Goal: Find specific page/section: Find specific page/section

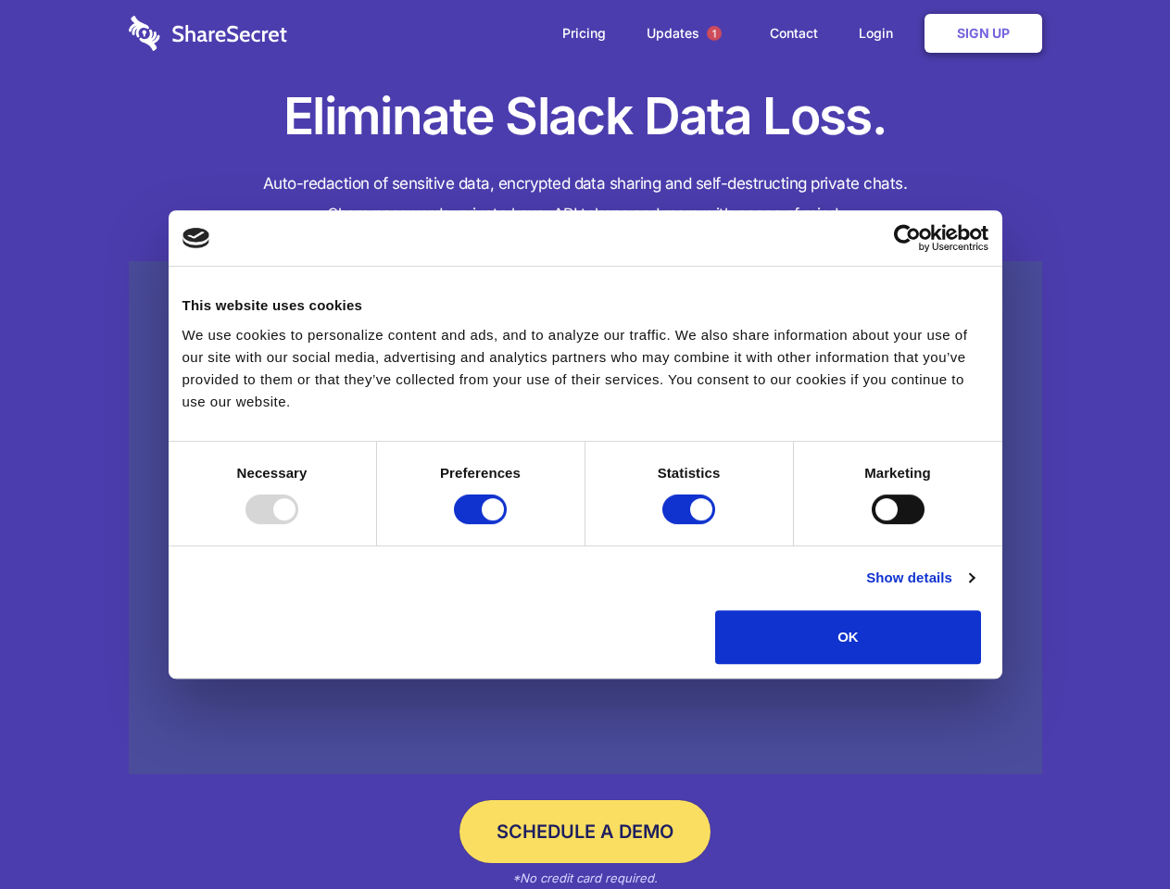
click at [298, 524] on div at bounding box center [272, 510] width 53 height 30
click at [507, 524] on input "Preferences" at bounding box center [480, 510] width 53 height 30
checkbox input "false"
click at [691, 524] on input "Statistics" at bounding box center [688, 510] width 53 height 30
checkbox input "false"
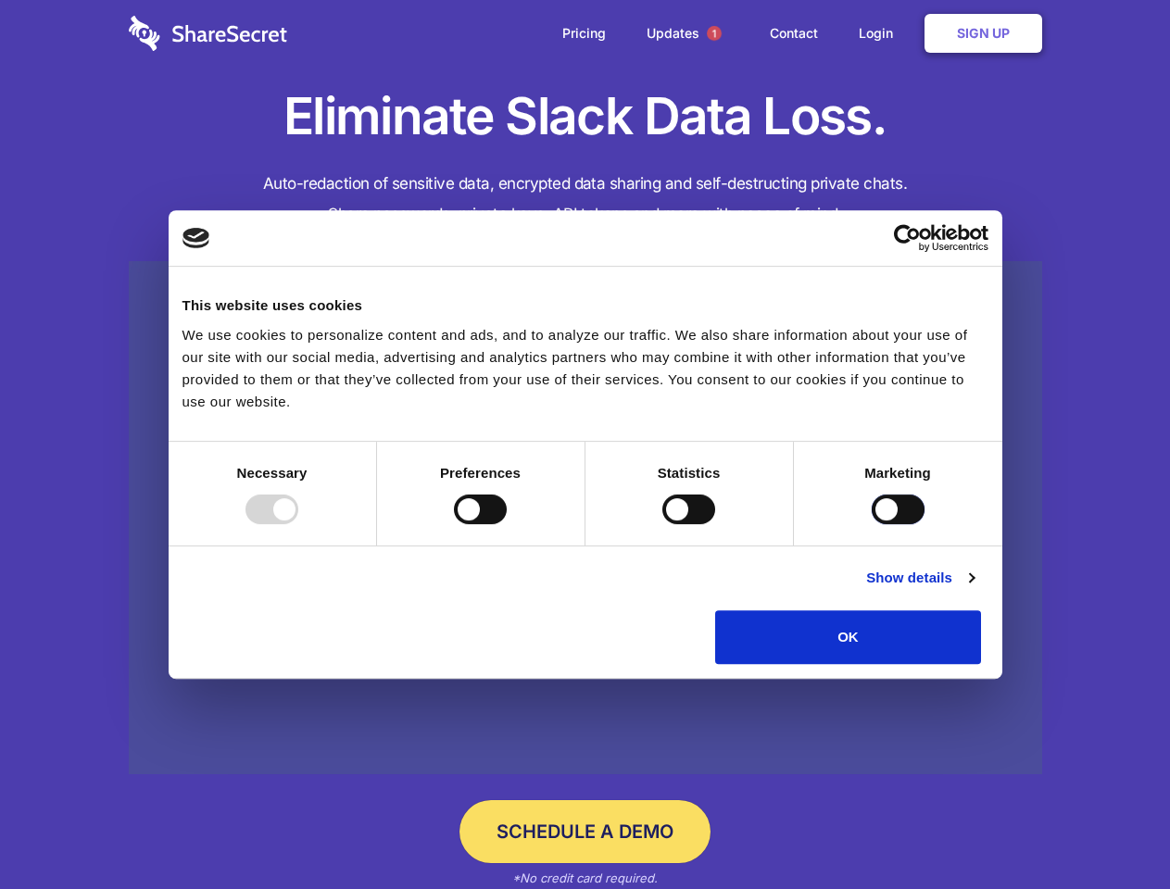
click at [872, 524] on input "Marketing" at bounding box center [898, 510] width 53 height 30
checkbox input "true"
click at [974, 589] on link "Show details" at bounding box center [919, 578] width 107 height 22
click at [0, 0] on li "Necessary 7 Necessary cookies help make a website usable by enabling basic func…" at bounding box center [0, 0] width 0 height 0
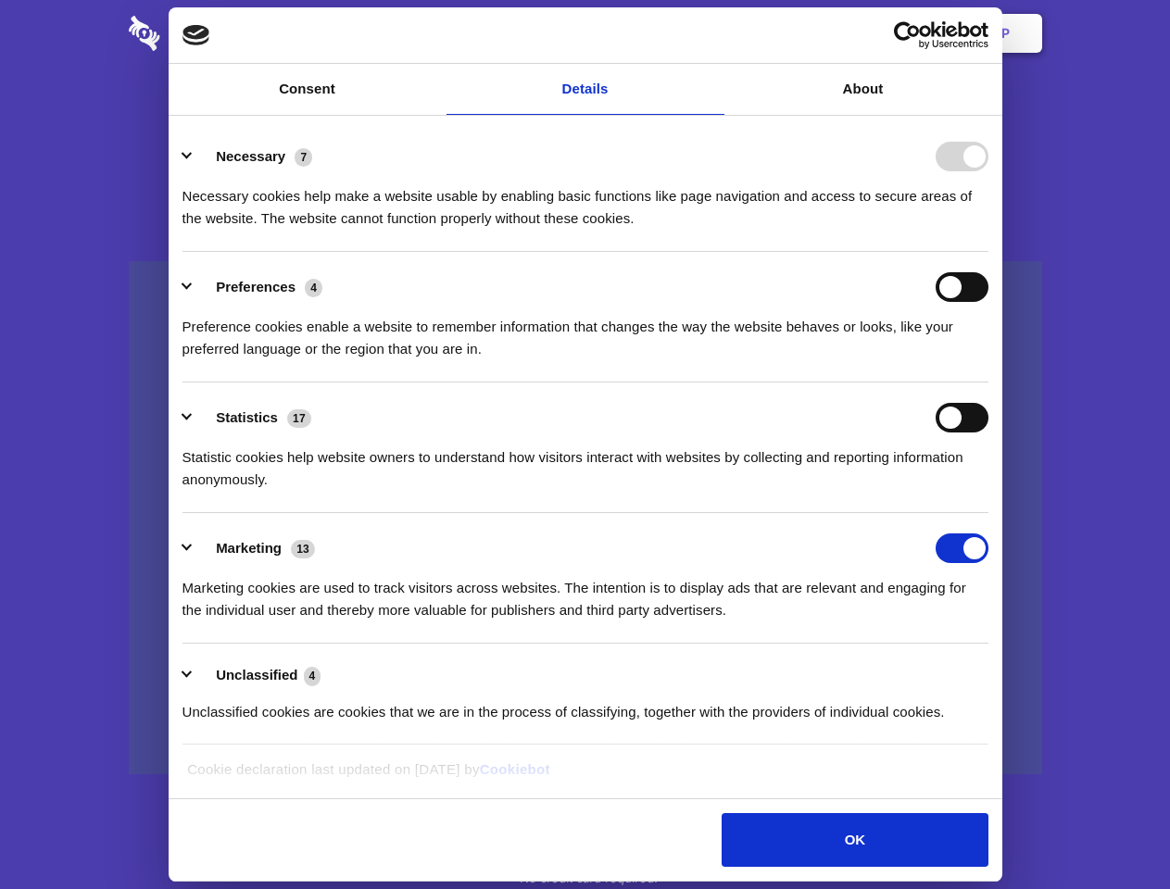
click at [713, 33] on span "1" at bounding box center [714, 33] width 15 height 15
